Goal: Information Seeking & Learning: Stay updated

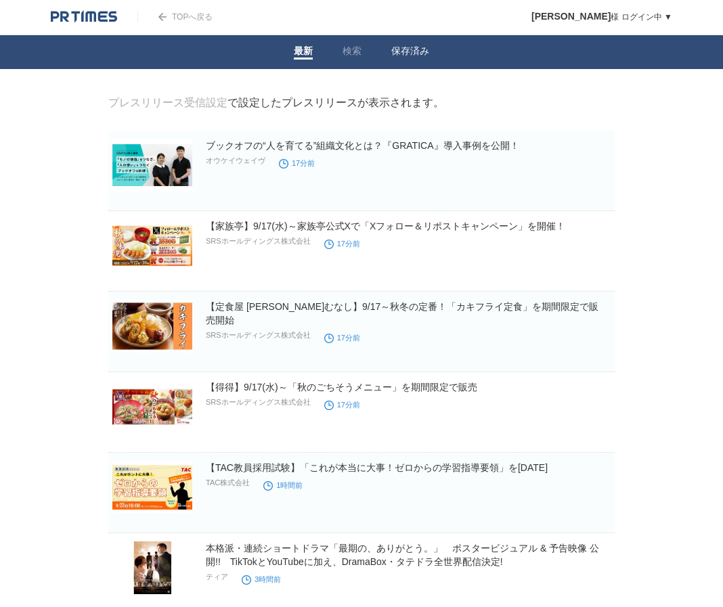
click at [397, 49] on link "保存済み" at bounding box center [410, 52] width 38 height 14
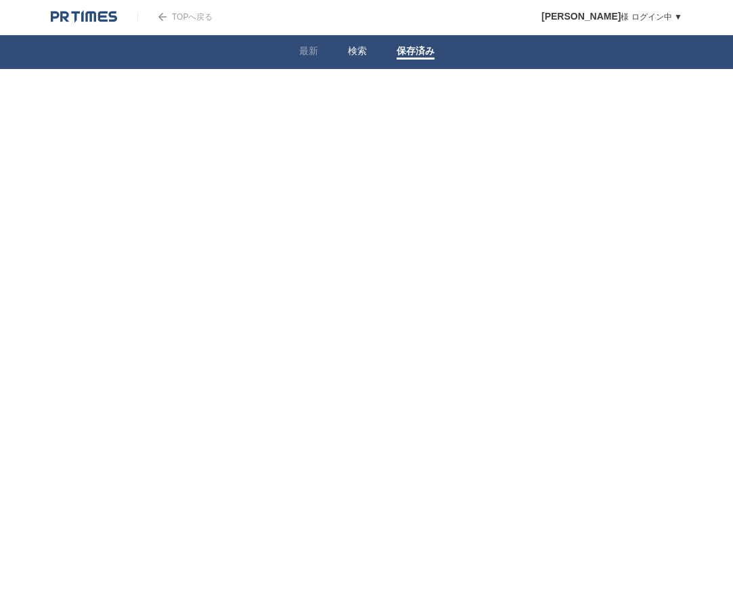
click at [344, 42] on li "検索" at bounding box center [357, 52] width 49 height 34
click at [361, 51] on link "検索" at bounding box center [357, 52] width 19 height 14
click at [316, 52] on link "最新" at bounding box center [308, 52] width 19 height 14
